Goal: Task Accomplishment & Management: Use online tool/utility

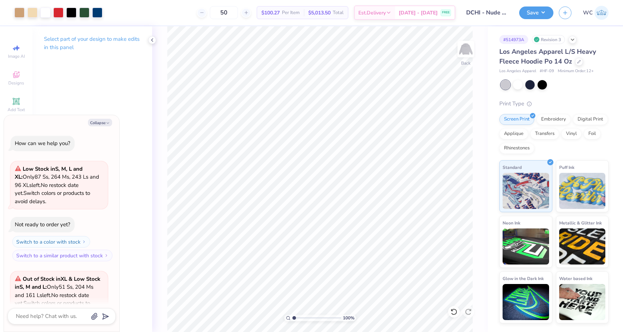
scroll to position [773, 0]
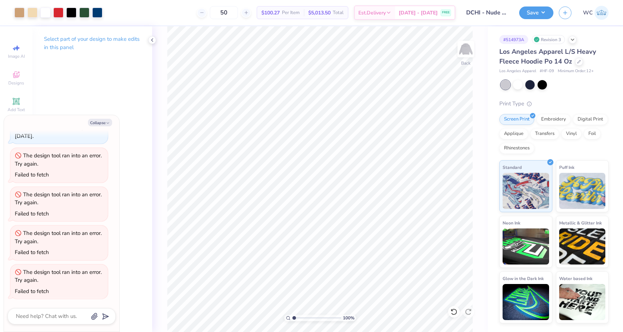
click at [582, 60] on div "Los Angeles Apparel L/S Heavy Fleece Hoodie Po 14 Oz" at bounding box center [553, 56] width 109 height 19
click at [578, 60] on icon at bounding box center [579, 61] width 4 height 4
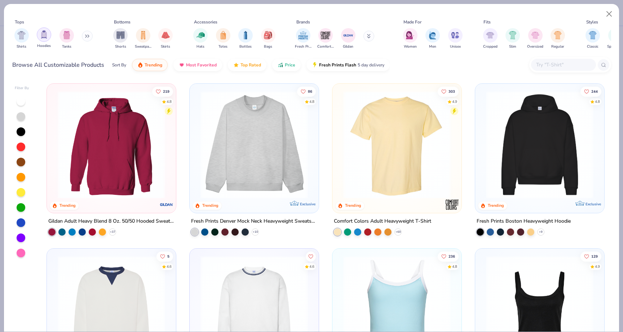
click at [39, 36] on div "filter for Hoodies" at bounding box center [44, 34] width 14 height 14
type textarea "x"
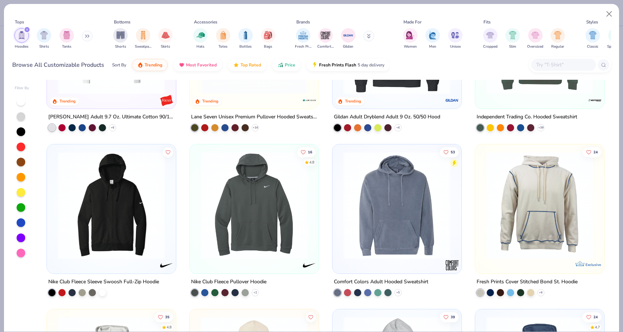
scroll to position [385, 0]
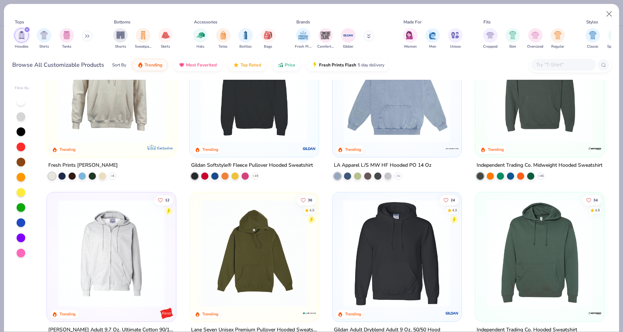
click at [544, 66] on input "text" at bounding box center [563, 65] width 56 height 8
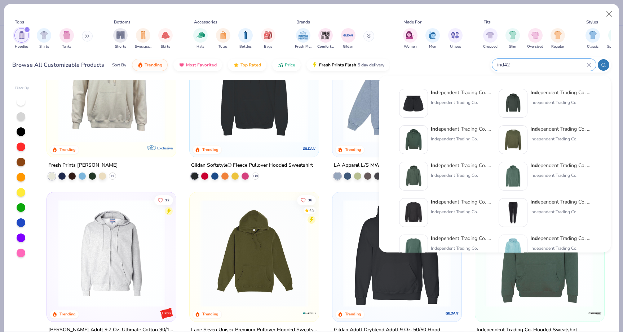
type input "ind420"
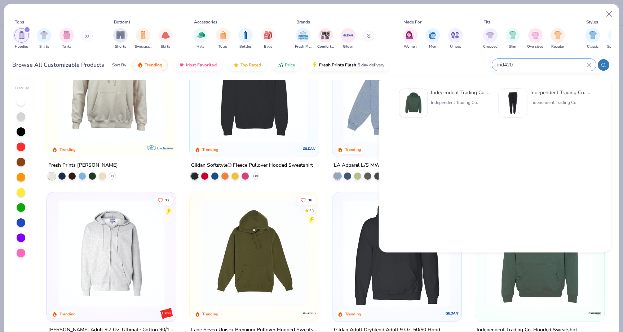
click at [586, 61] on input "ind420" at bounding box center [541, 65] width 90 height 8
click at [589, 63] on icon at bounding box center [588, 65] width 4 height 4
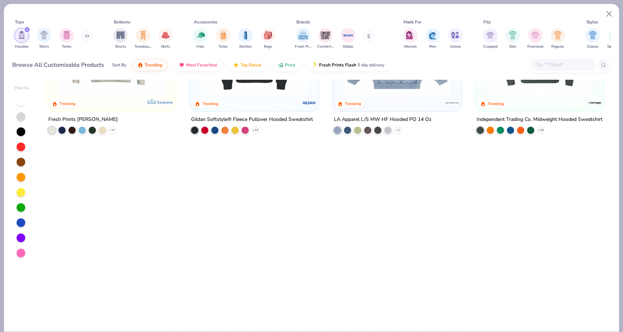
scroll to position [0, 0]
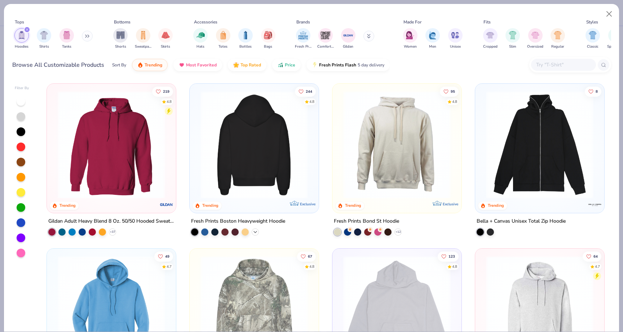
click at [254, 234] on div "+ 9" at bounding box center [255, 231] width 7 height 7
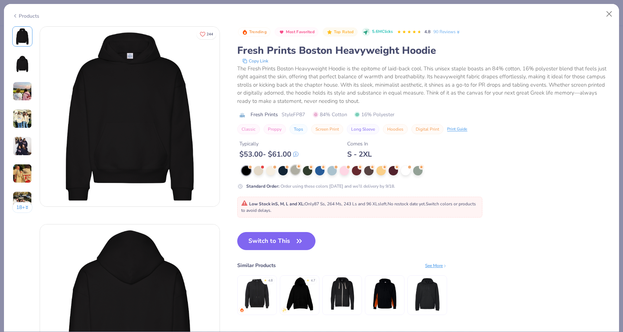
click at [297, 170] on div at bounding box center [294, 169] width 9 height 9
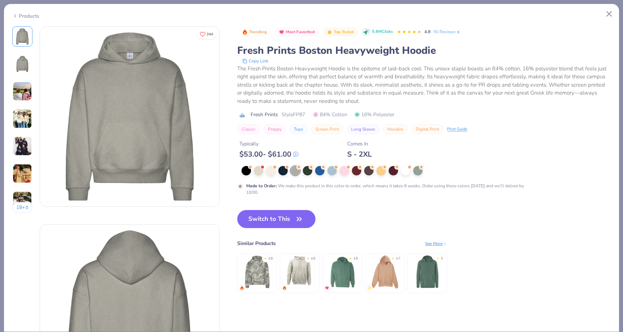
click at [22, 20] on div "Products" at bounding box center [311, 13] width 615 height 19
click at [18, 15] on div "Products" at bounding box center [25, 16] width 27 height 8
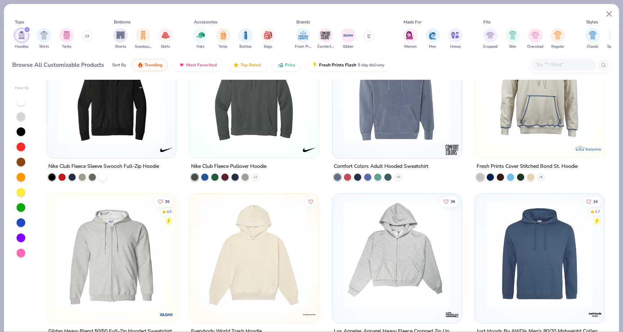
scroll to position [782, 0]
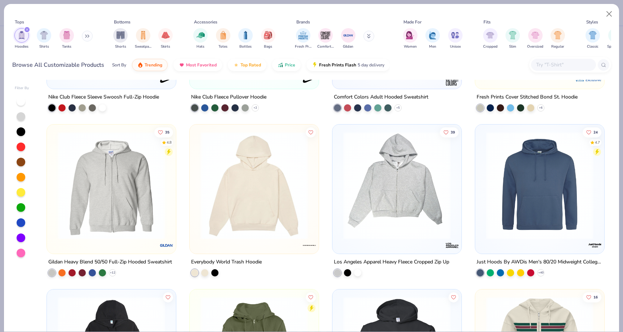
click at [262, 230] on div "12 Trending [PERSON_NAME] Adult 9.7 Oz. Ultimate Cotton 90/10 Full-Zip Hood + 6…" at bounding box center [325, 206] width 571 height 252
click at [258, 219] on img at bounding box center [254, 185] width 115 height 107
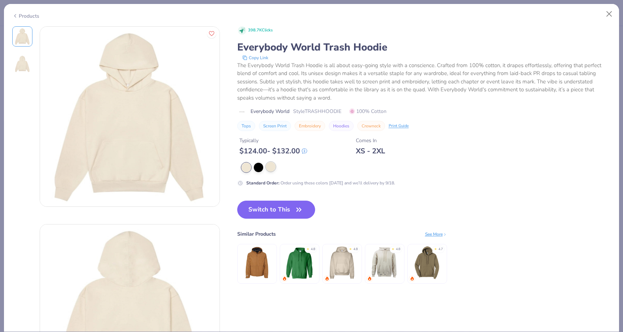
click at [271, 170] on div at bounding box center [270, 166] width 9 height 9
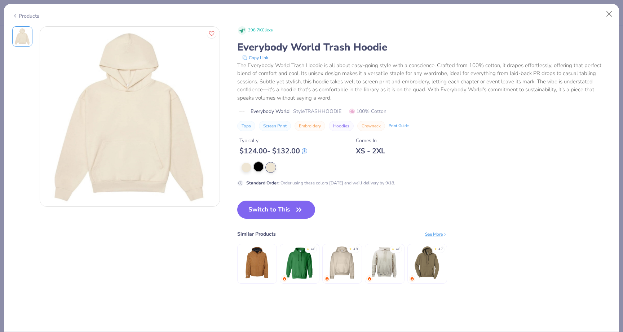
click at [258, 168] on div at bounding box center [258, 166] width 9 height 9
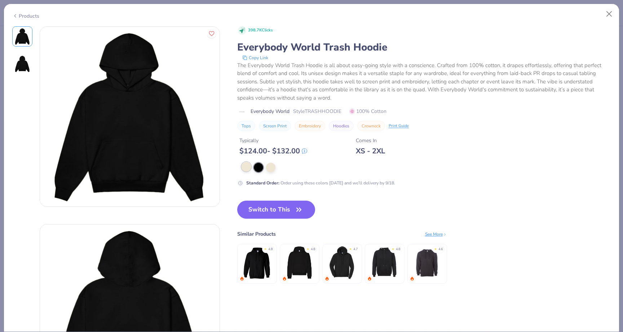
click at [247, 168] on div at bounding box center [245, 166] width 9 height 9
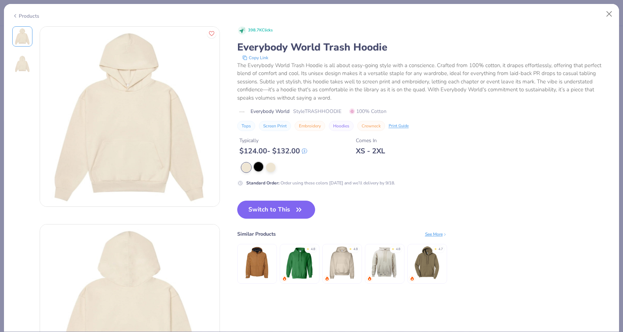
click at [262, 167] on div at bounding box center [258, 166] width 9 height 9
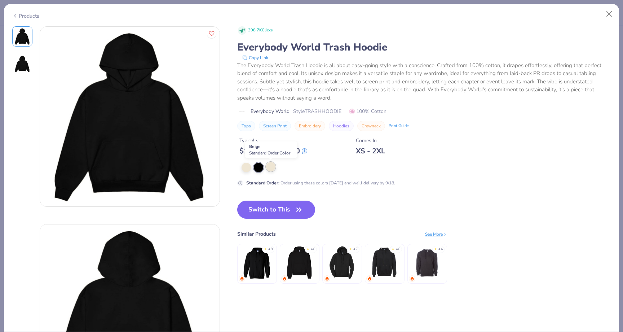
click at [268, 167] on div at bounding box center [270, 166] width 9 height 9
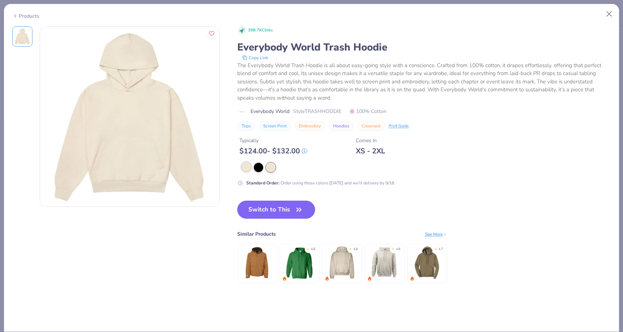
click at [250, 166] on div at bounding box center [245, 166] width 9 height 9
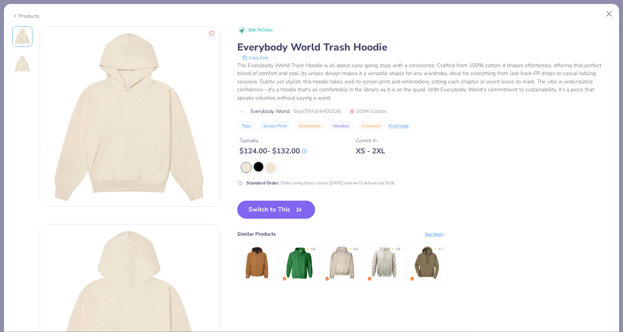
click at [262, 168] on div at bounding box center [258, 166] width 9 height 9
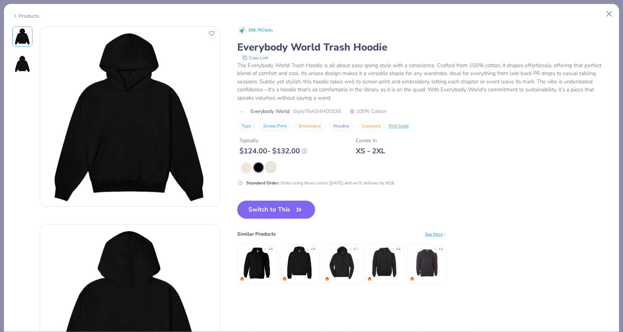
click at [268, 167] on div at bounding box center [270, 166] width 9 height 9
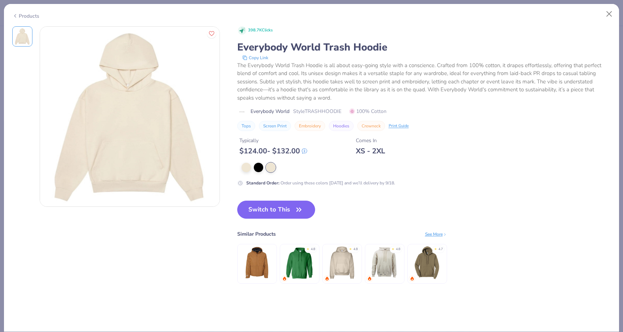
click at [16, 15] on icon at bounding box center [15, 16] width 6 height 9
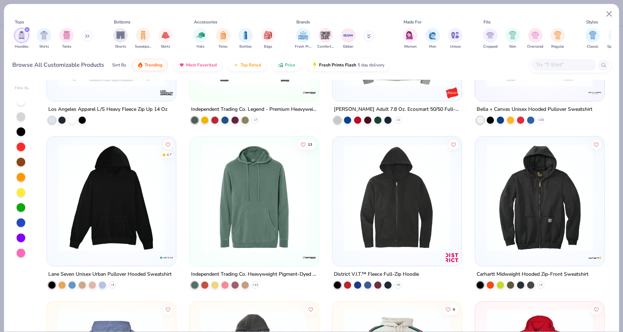
scroll to position [1486, 0]
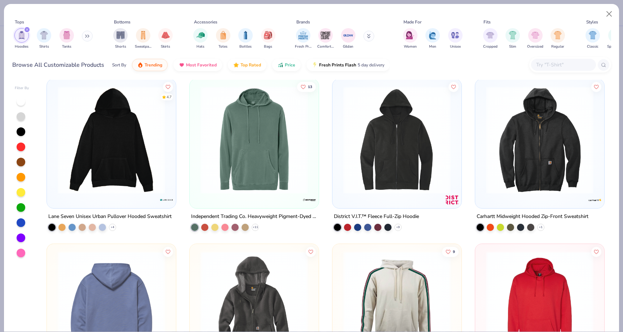
click at [146, 191] on img at bounding box center [111, 139] width 115 height 107
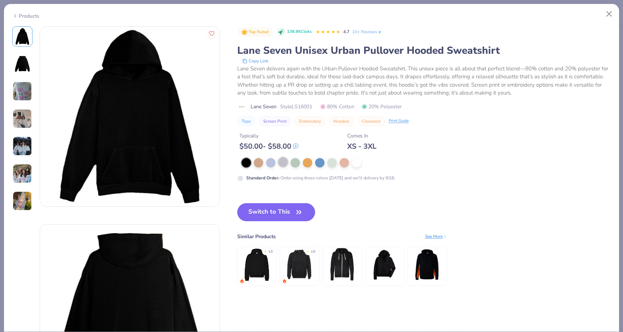
click at [280, 160] on div at bounding box center [282, 161] width 9 height 9
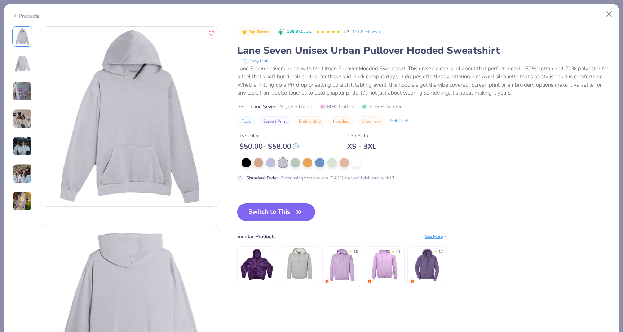
click at [268, 212] on button "Switch to This" at bounding box center [276, 212] width 78 height 18
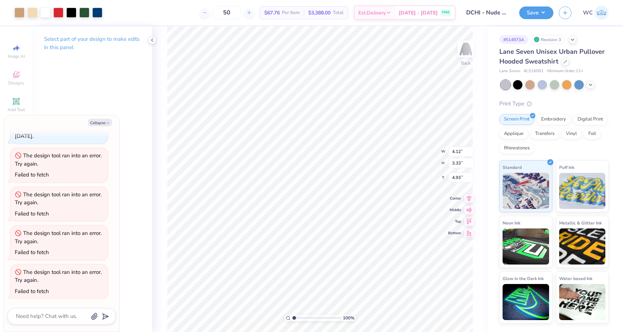
type textarea "x"
type input "5.21"
click at [567, 62] on div at bounding box center [565, 61] width 8 height 8
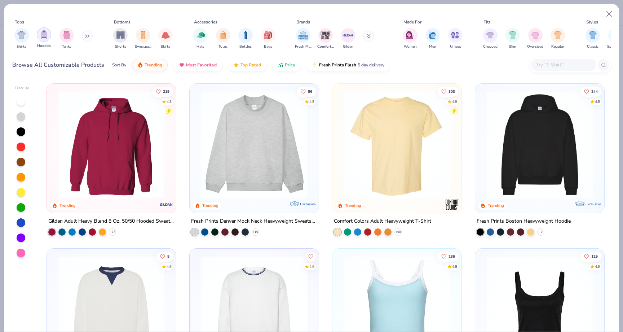
click at [48, 32] on div "filter for Hoodies" at bounding box center [44, 34] width 14 height 14
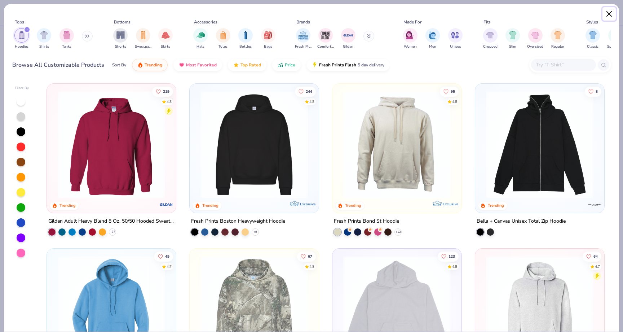
click at [605, 11] on button "Close" at bounding box center [609, 14] width 14 height 14
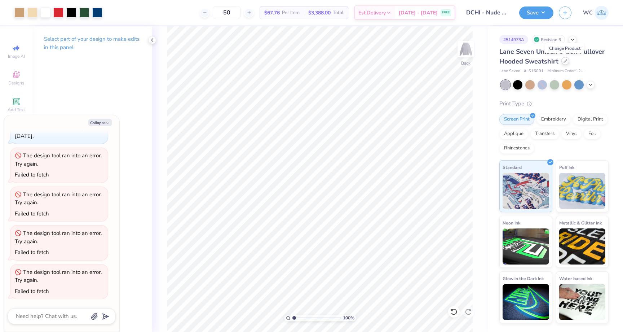
click at [564, 62] on icon at bounding box center [565, 61] width 4 height 4
type textarea "x"
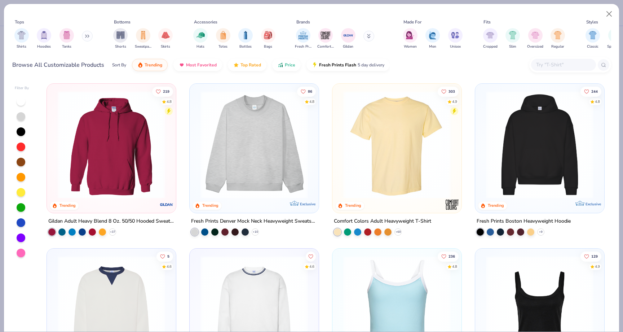
click at [563, 62] on input "text" at bounding box center [563, 65] width 56 height 8
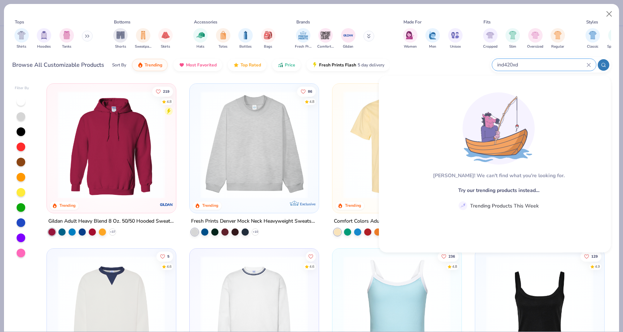
type input "ind420xd"
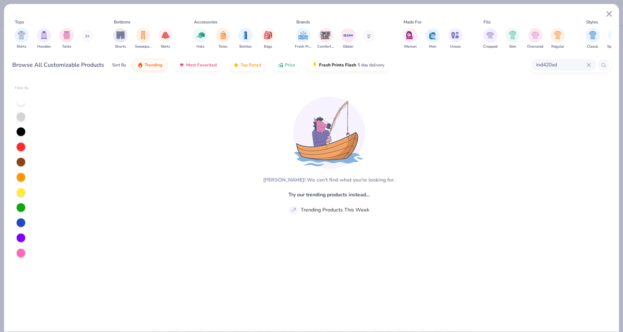
click at [570, 66] on input "ind420xd" at bounding box center [560, 65] width 51 height 8
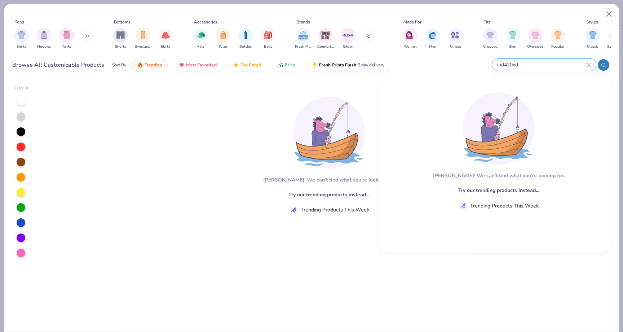
click at [590, 66] on icon at bounding box center [588, 65] width 4 height 4
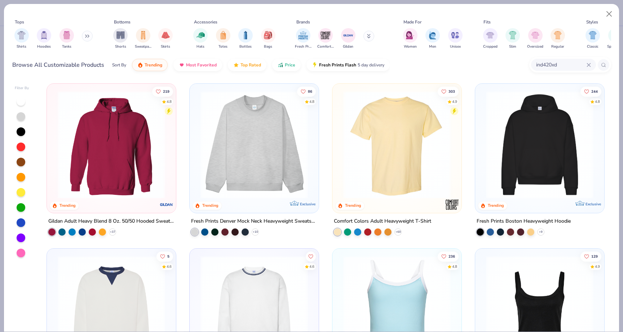
click at [582, 65] on input "ind420xd" at bounding box center [560, 65] width 51 height 8
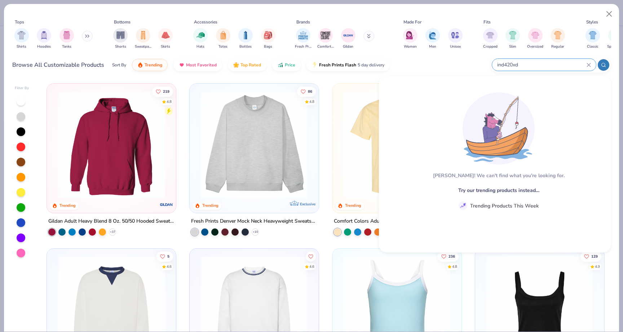
click at [587, 65] on icon at bounding box center [588, 65] width 4 height 4
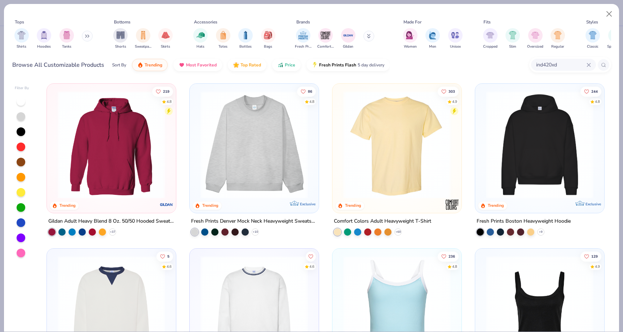
click at [588, 65] on icon at bounding box center [588, 64] width 3 height 3
click at [568, 64] on input "IND420XD" at bounding box center [560, 65] width 51 height 8
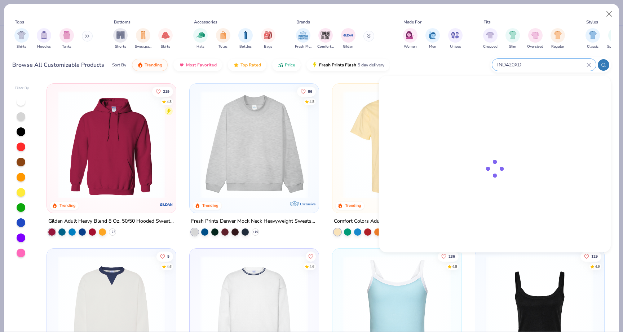
type input "IND420XD"
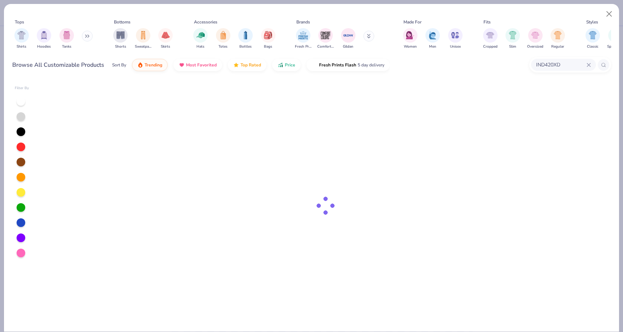
click at [568, 64] on input "IND420XD" at bounding box center [560, 65] width 51 height 8
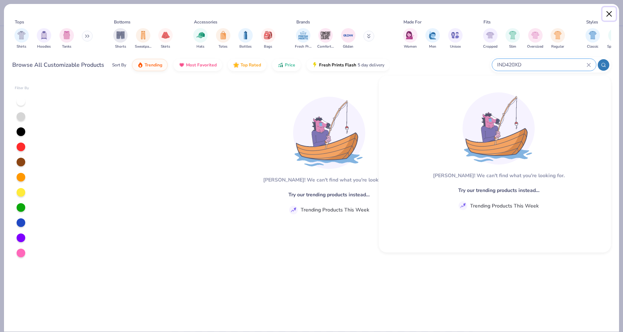
click at [611, 12] on button "Close" at bounding box center [609, 14] width 14 height 14
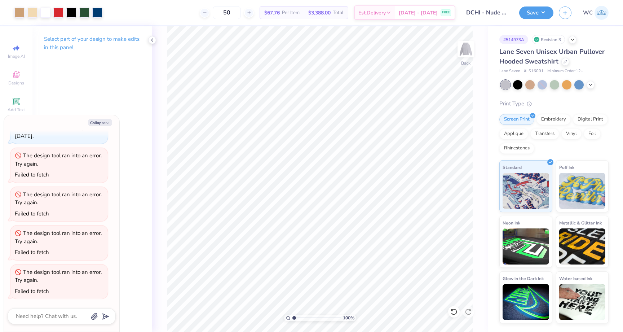
type textarea "x"
